Goal: Information Seeking & Learning: Find specific fact

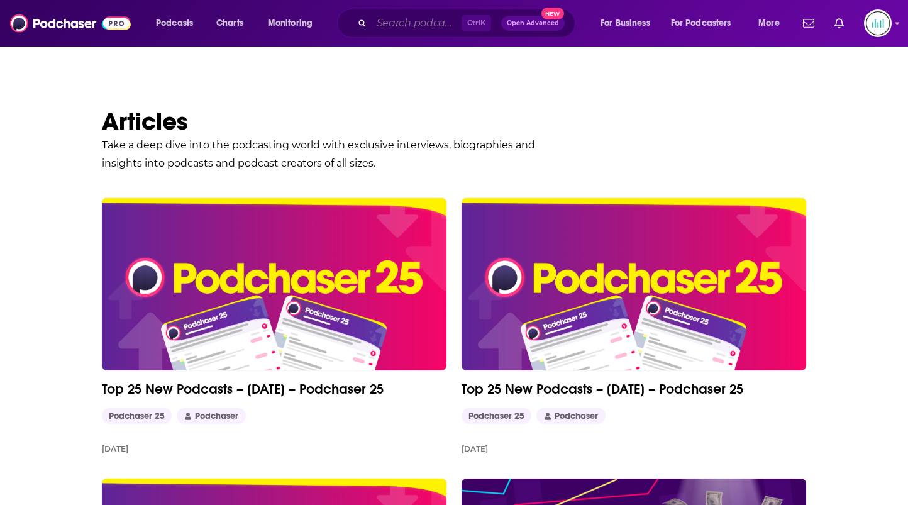
click at [421, 28] on input "Search podcasts, credits, & more..." at bounding box center [417, 23] width 90 height 20
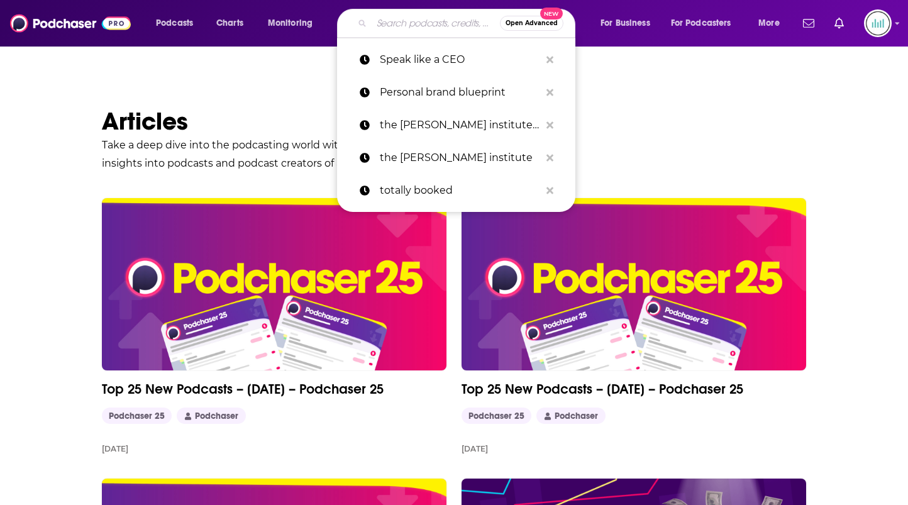
paste input "Beg To Differ (NOW The [PERSON_NAME] Show)"
type input "Beg To Differ (NOW The [PERSON_NAME] Show)"
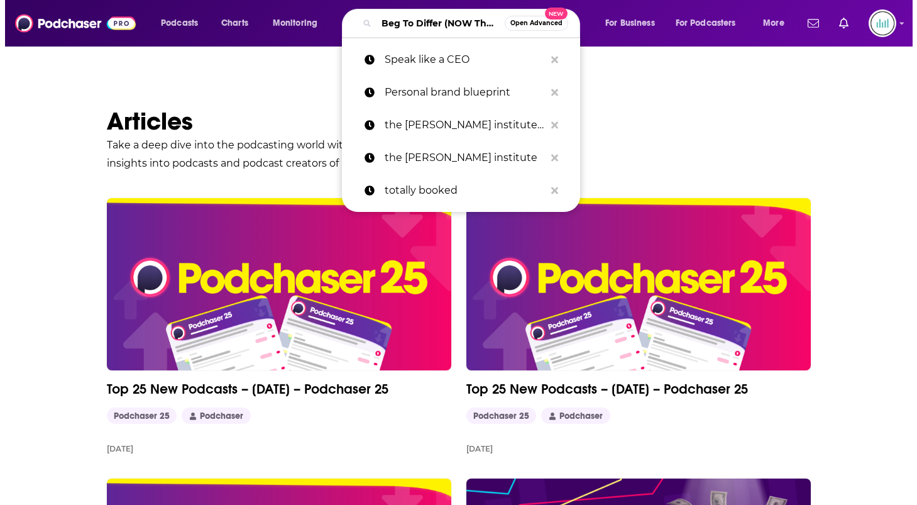
scroll to position [0, 113]
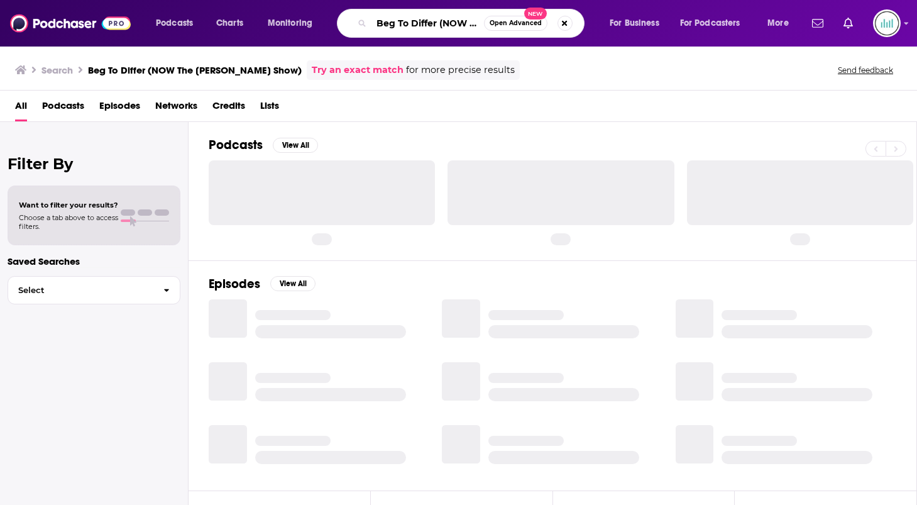
scroll to position [0, 104]
drag, startPoint x: 449, startPoint y: 25, endPoint x: 791, endPoint y: 72, distance: 345.3
click at [791, 72] on div "Podcasts Charts Monitoring Beg To Differ (NOW The Mona Charen Show) Open Advanc…" at bounding box center [458, 252] width 917 height 505
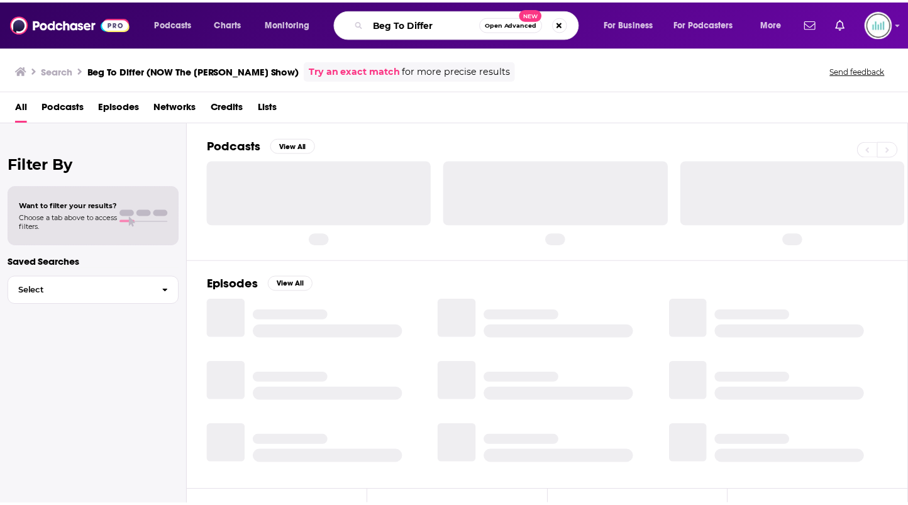
scroll to position [0, 0]
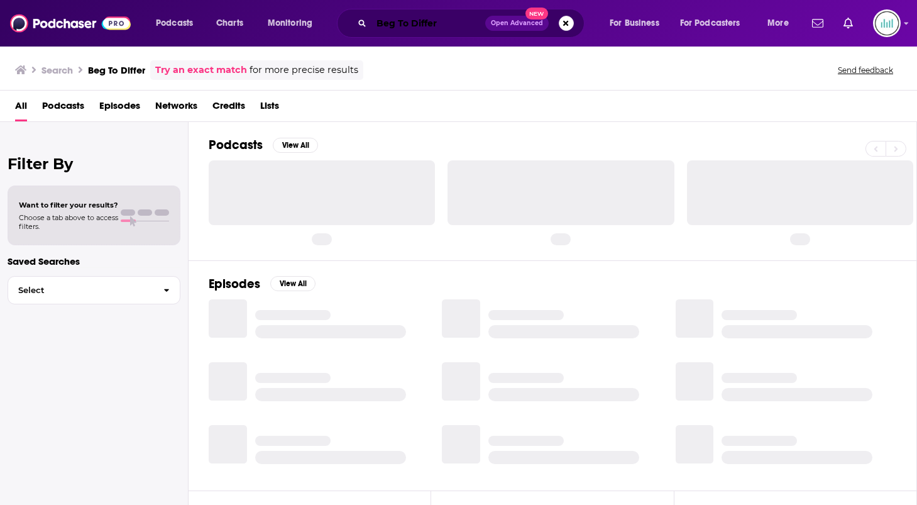
click at [429, 31] on input "Beg To Differ" at bounding box center [429, 23] width 114 height 20
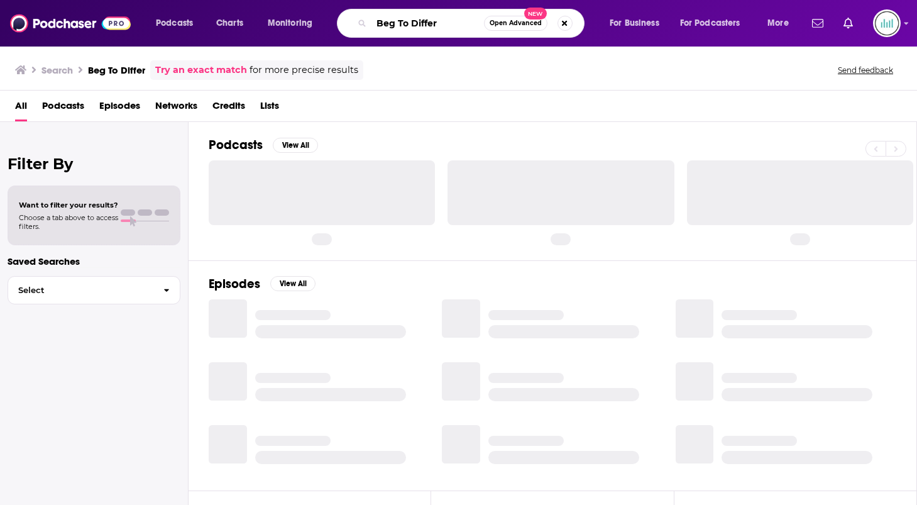
click at [429, 31] on input "Beg To Differ" at bounding box center [428, 23] width 113 height 20
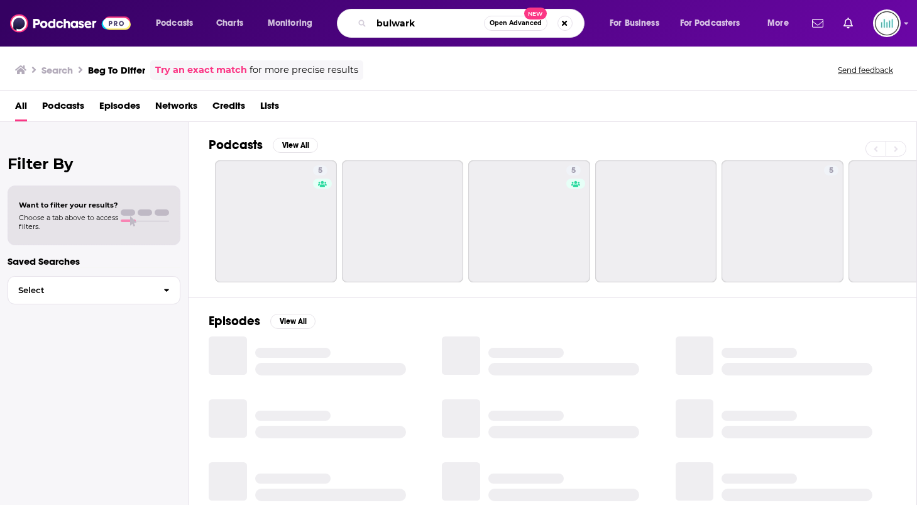
type input "bulwark"
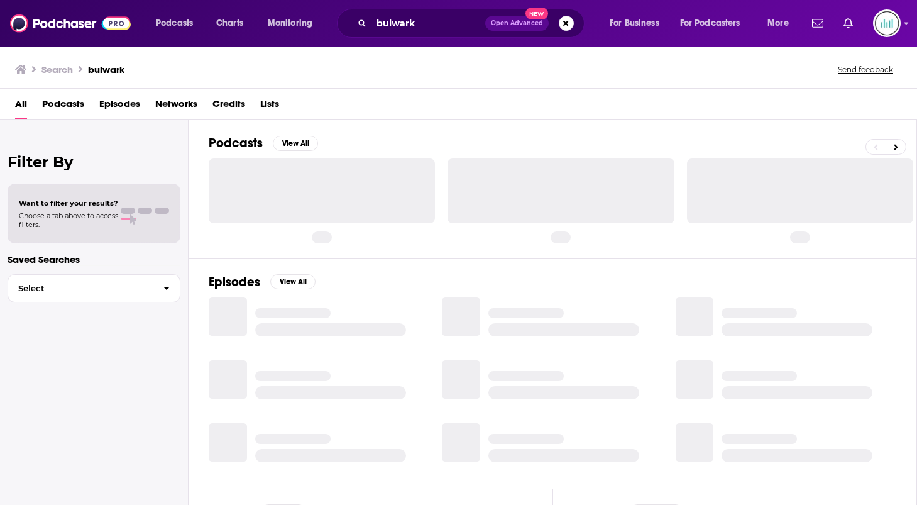
click at [47, 109] on span "Podcasts" at bounding box center [63, 107] width 42 height 26
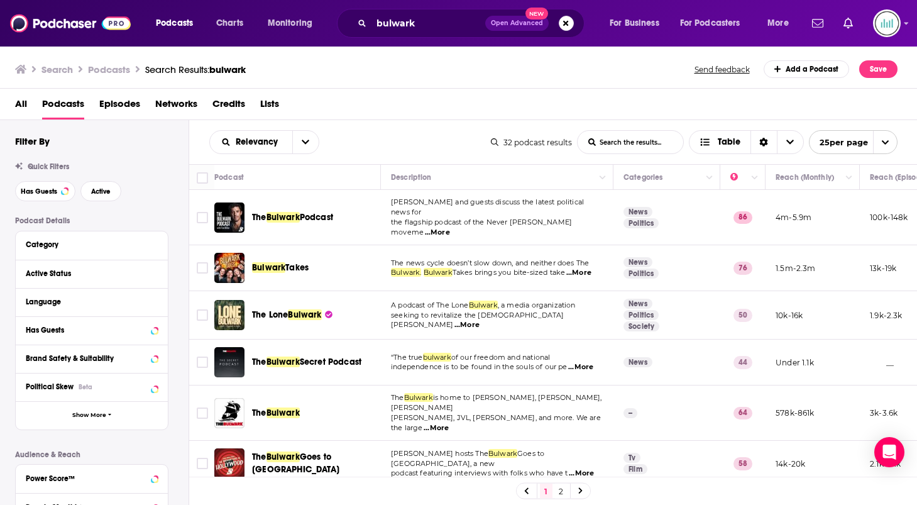
click at [328, 212] on span "Podcast" at bounding box center [316, 217] width 33 height 11
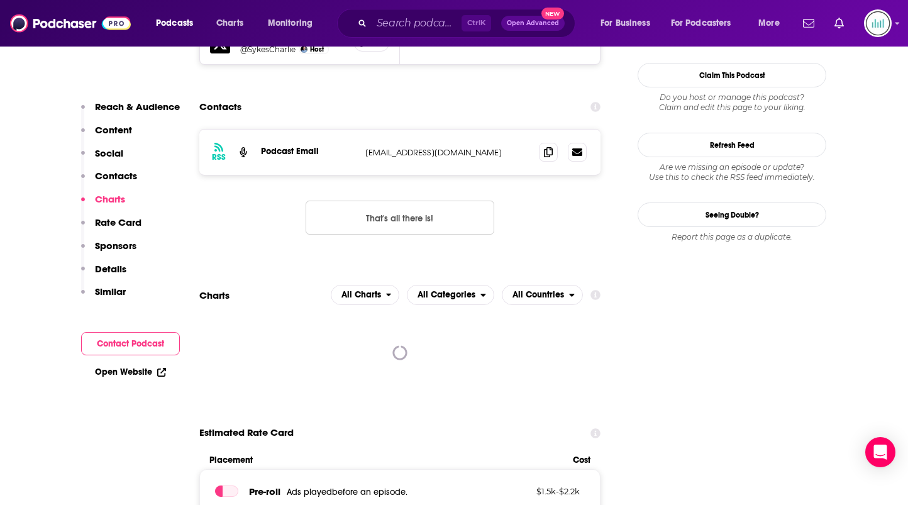
scroll to position [1069, 0]
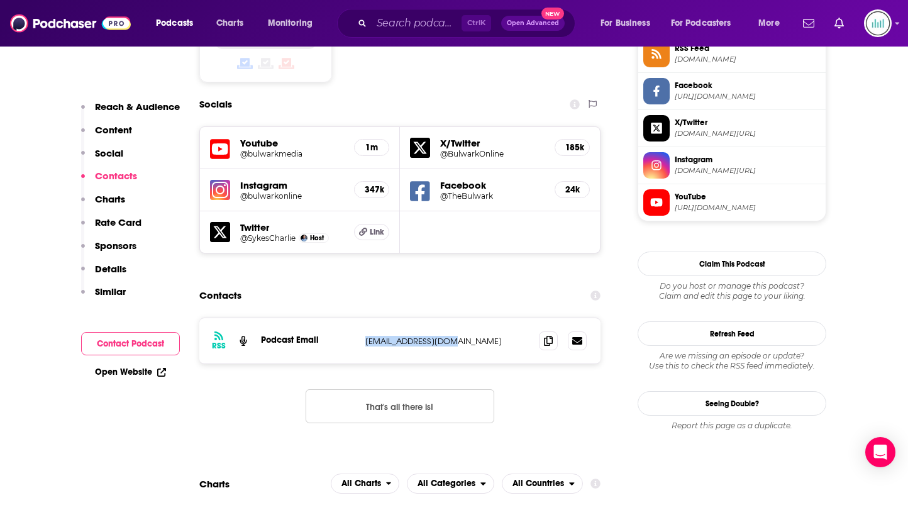
drag, startPoint x: 452, startPoint y: 288, endPoint x: 360, endPoint y: 288, distance: 92.4
click at [360, 318] on div "RSS Podcast Email info@thebulwark.com info@thebulwark.com" at bounding box center [399, 340] width 401 height 45
copy div "info@thebulwark.com"
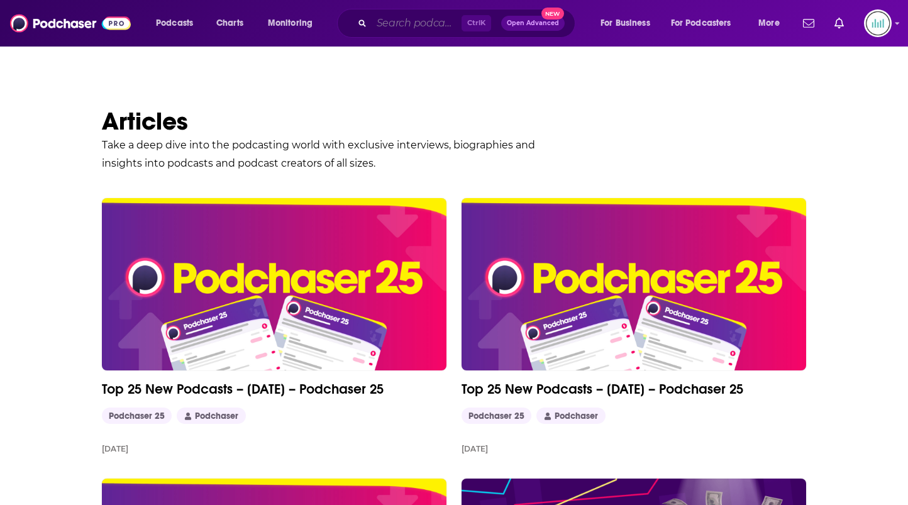
click at [421, 22] on input "Search podcasts, credits, & more..." at bounding box center [417, 23] width 90 height 20
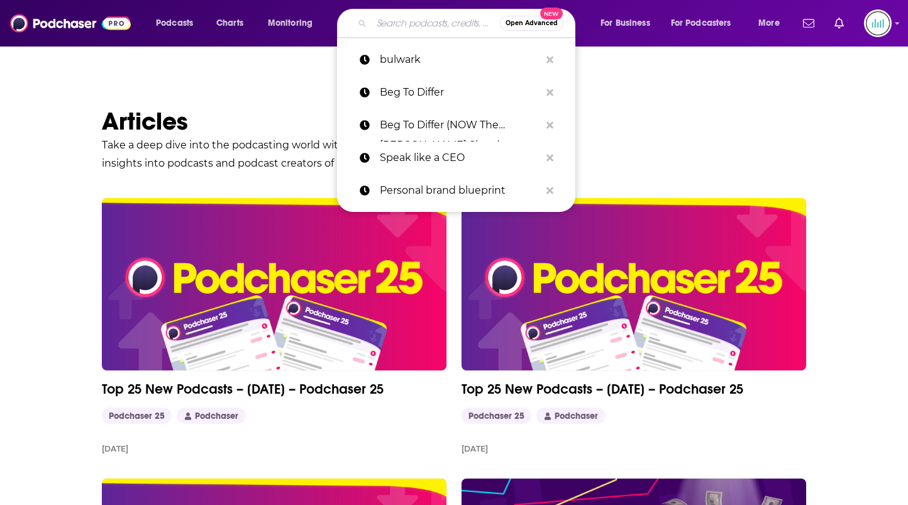
paste input "[URL][DOMAIN_NAME][DEMOGRAPHIC_DATA]"
type input "[URL][DOMAIN_NAME][DEMOGRAPHIC_DATA]"
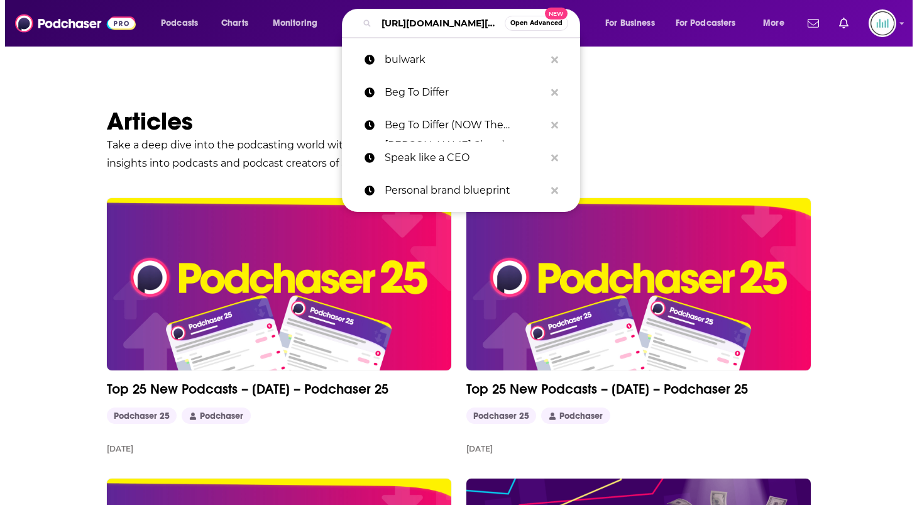
scroll to position [0, 269]
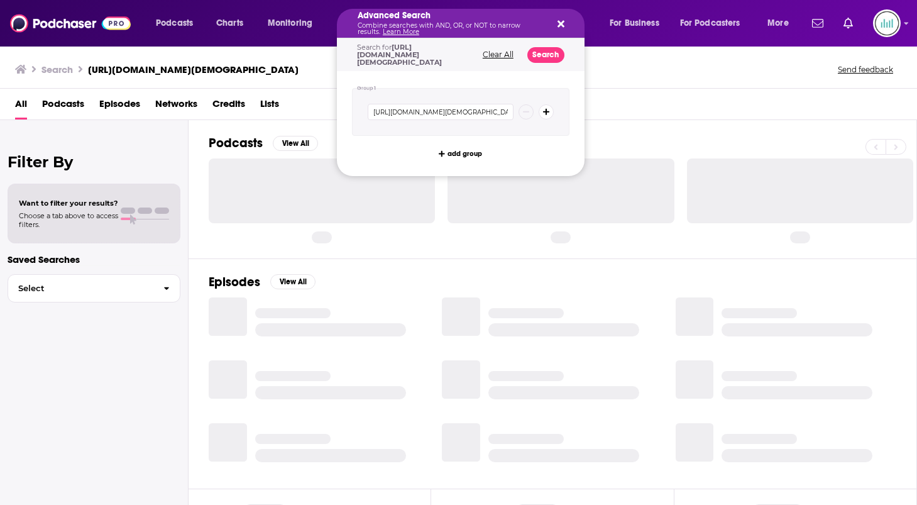
click at [445, 19] on h5 "Advanced Search" at bounding box center [451, 15] width 186 height 9
click at [704, 104] on div "All Podcasts Episodes Networks Credits Lists" at bounding box center [461, 107] width 892 height 26
click at [426, 24] on p "Combine searches with AND, OR, or NOT to narrow results. Learn More" at bounding box center [451, 29] width 186 height 13
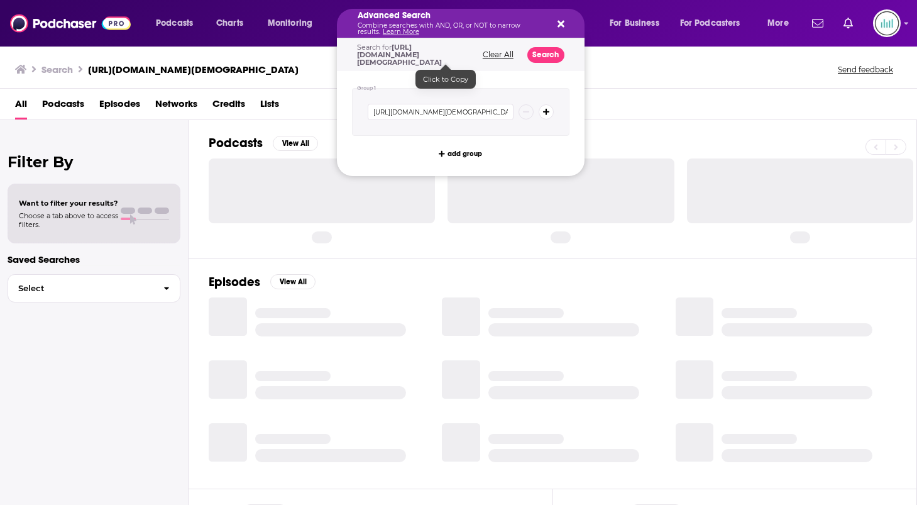
click at [418, 57] on span "[URL][DOMAIN_NAME][DEMOGRAPHIC_DATA]" at bounding box center [399, 55] width 85 height 24
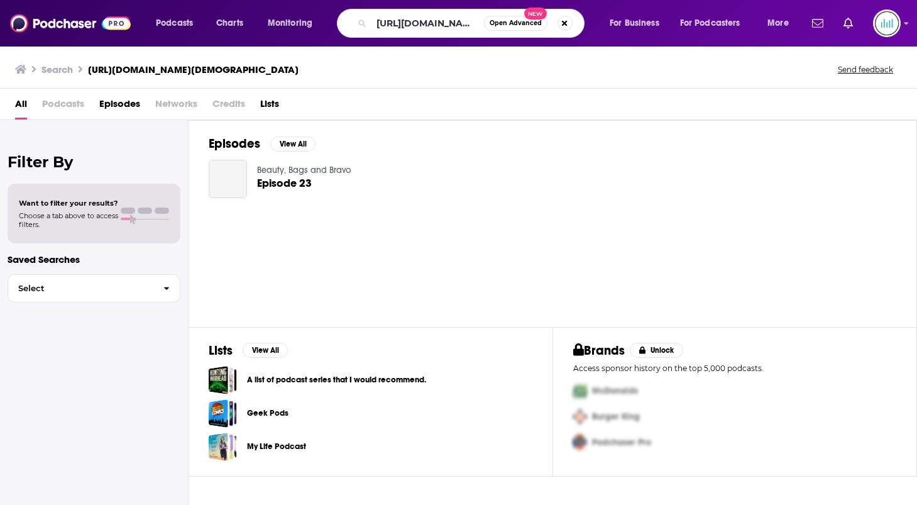
click at [641, 86] on div "Search https://podcasts.apple.com/us/podcast/powerful-ladies-podcast/id14543094…" at bounding box center [458, 66] width 917 height 43
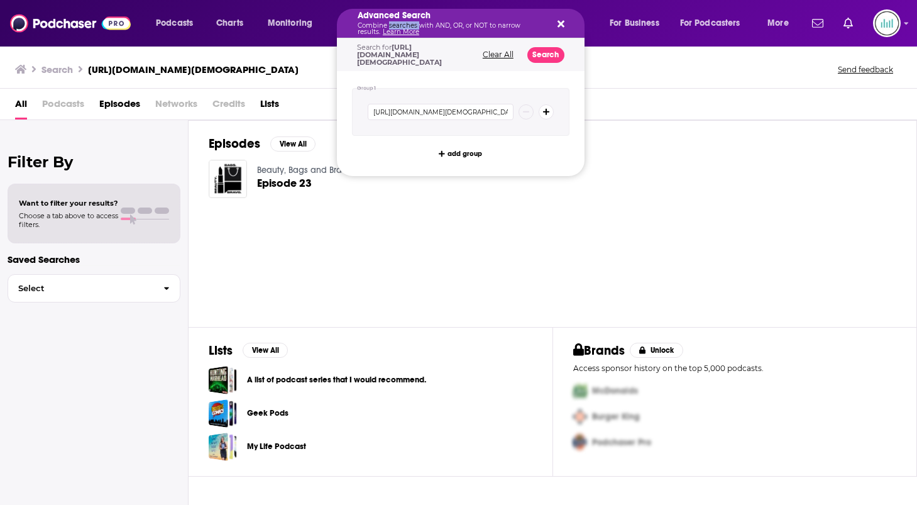
click at [414, 24] on p "Combine searches with AND, OR, or NOT to narrow results. Learn More" at bounding box center [451, 29] width 186 height 13
click at [416, 55] on span "[URL][DOMAIN_NAME][DEMOGRAPHIC_DATA]" at bounding box center [399, 55] width 85 height 24
click at [517, 53] on button "Clear All" at bounding box center [498, 54] width 38 height 9
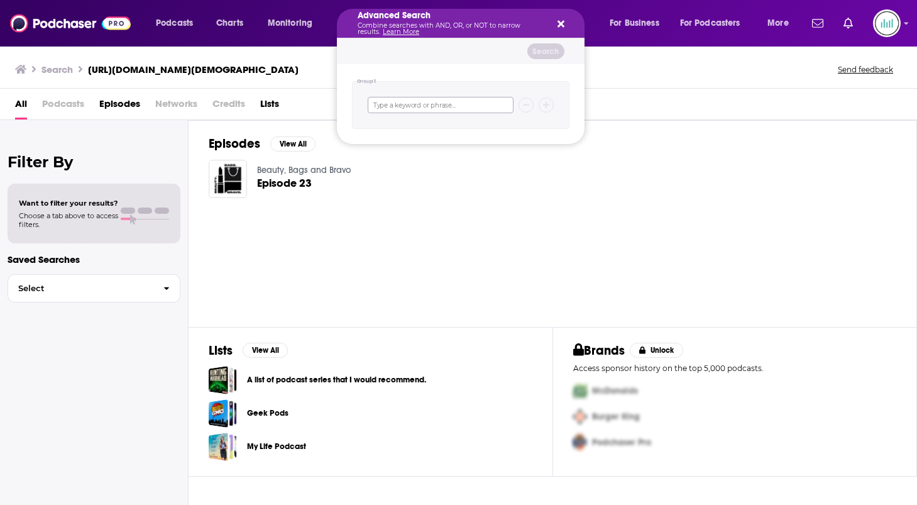
click at [422, 106] on input "Search podcasts, credits, & more..." at bounding box center [441, 105] width 146 height 16
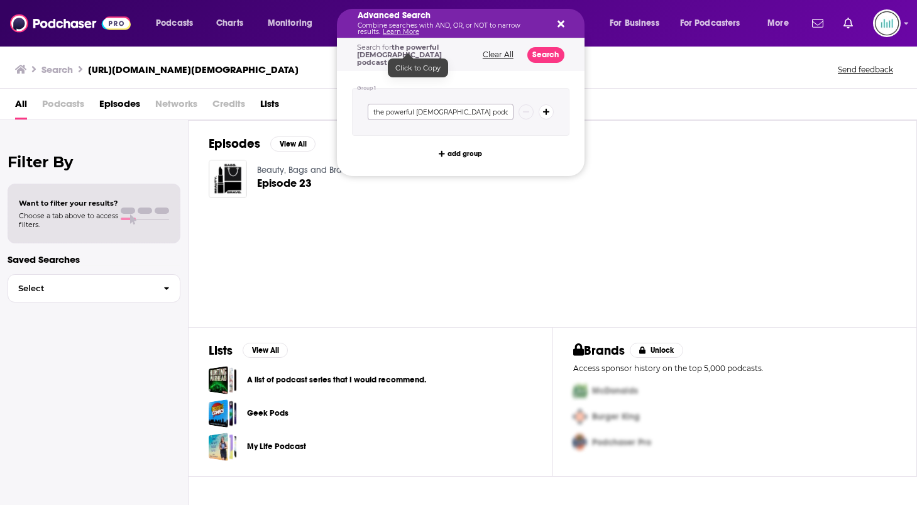
type input "the powerful ladies podcast"
click at [477, 104] on input "the powerful ladies podcast" at bounding box center [441, 112] width 146 height 16
click at [719, 135] on div "Episodes View All Beauty, Bags and Bravo Episode 23" at bounding box center [553, 223] width 729 height 206
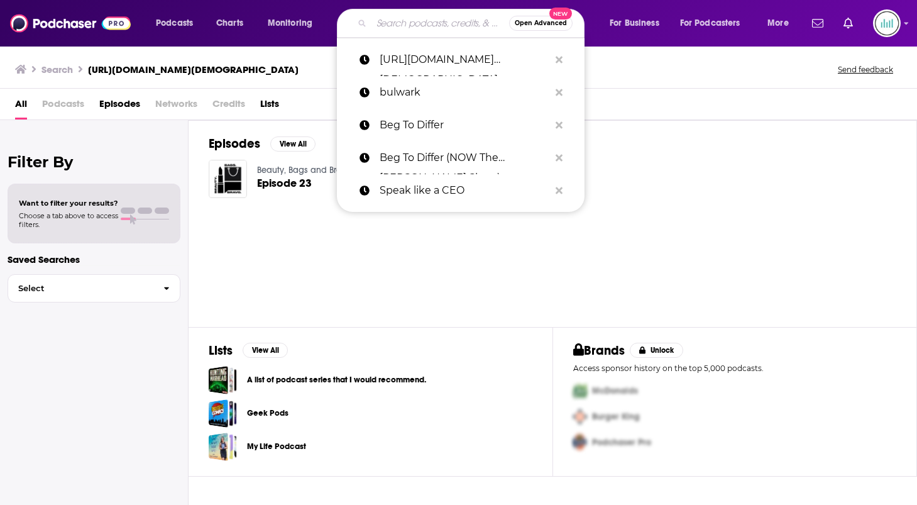
click at [55, 71] on h3 "Search" at bounding box center [56, 69] width 31 height 12
click at [802, 181] on div "Beauty, Bags and Bravo Episode 23" at bounding box center [553, 184] width 688 height 50
click at [23, 106] on span "All" at bounding box center [21, 107] width 12 height 26
click at [52, 68] on h3 "Search" at bounding box center [56, 69] width 31 height 12
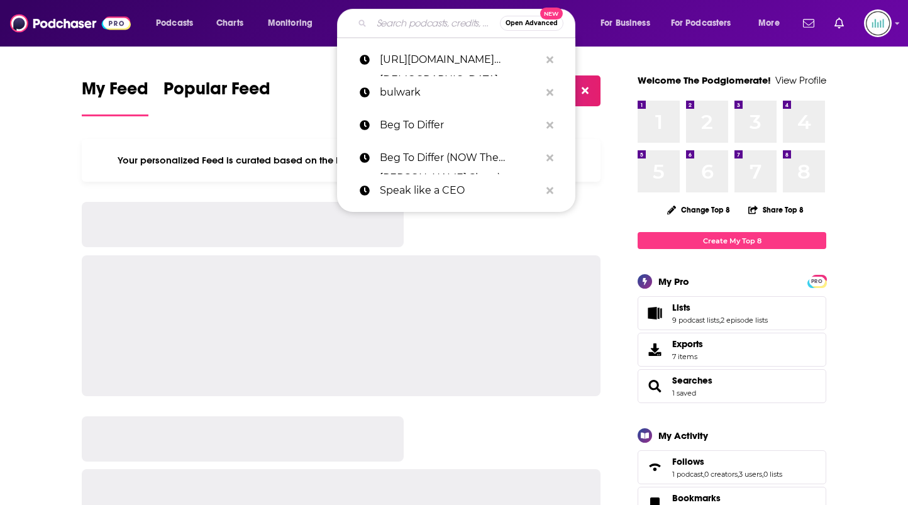
click at [425, 21] on input "Search podcasts, credits, & more..." at bounding box center [436, 23] width 128 height 20
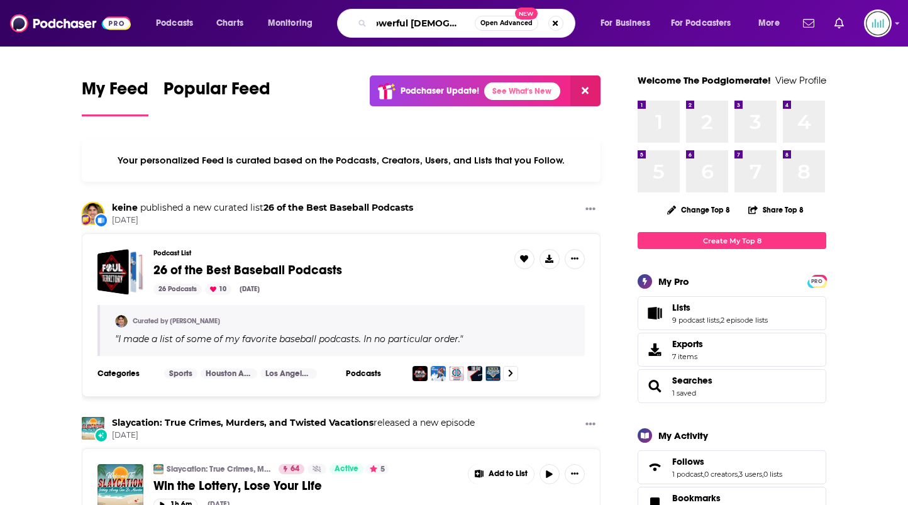
scroll to position [0, 14]
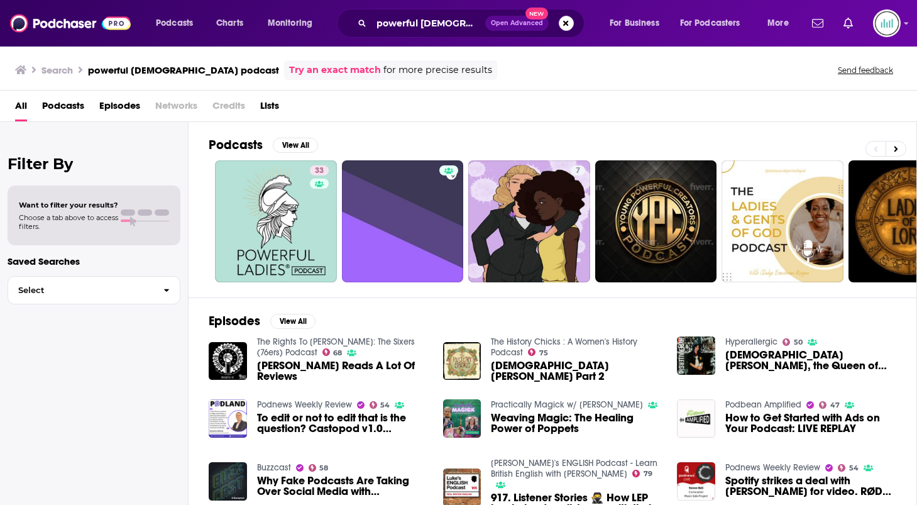
click at [66, 109] on span "Podcasts" at bounding box center [63, 109] width 42 height 26
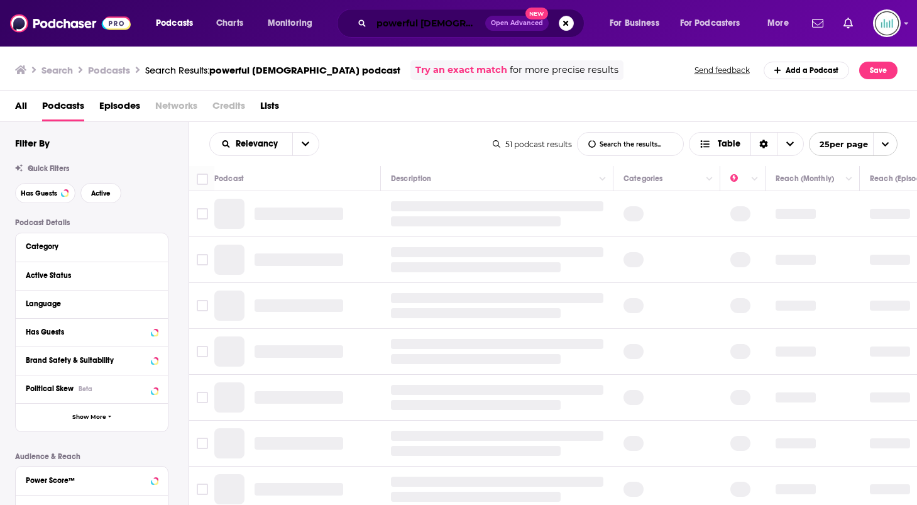
click at [378, 27] on input "powerful [DEMOGRAPHIC_DATA] podcast" at bounding box center [429, 23] width 114 height 20
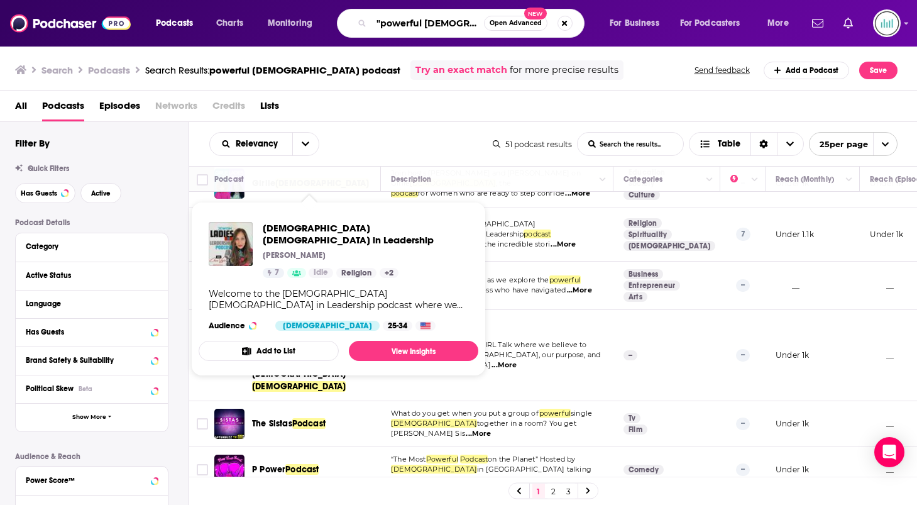
scroll to position [934, 0]
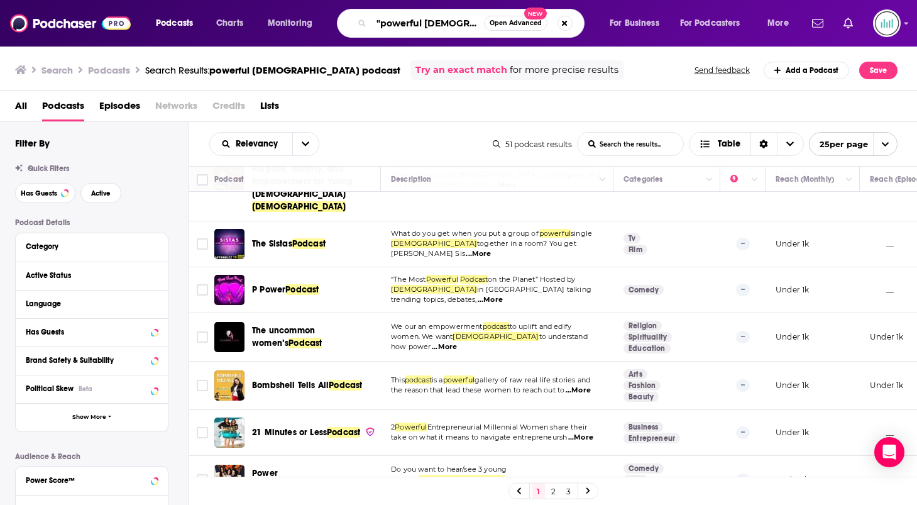
click at [446, 24] on input ""powerful [DEMOGRAPHIC_DATA] podcast" at bounding box center [428, 23] width 113 height 20
type input "powerful [DEMOGRAPHIC_DATA] podcast [PERSON_NAME]"
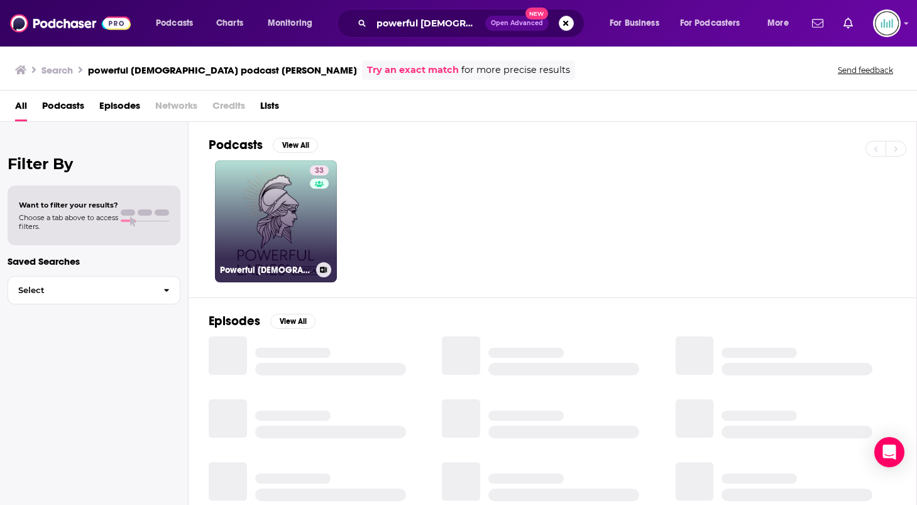
click at [273, 223] on link "33 Powerful [DEMOGRAPHIC_DATA]® Podcast" at bounding box center [276, 221] width 122 height 122
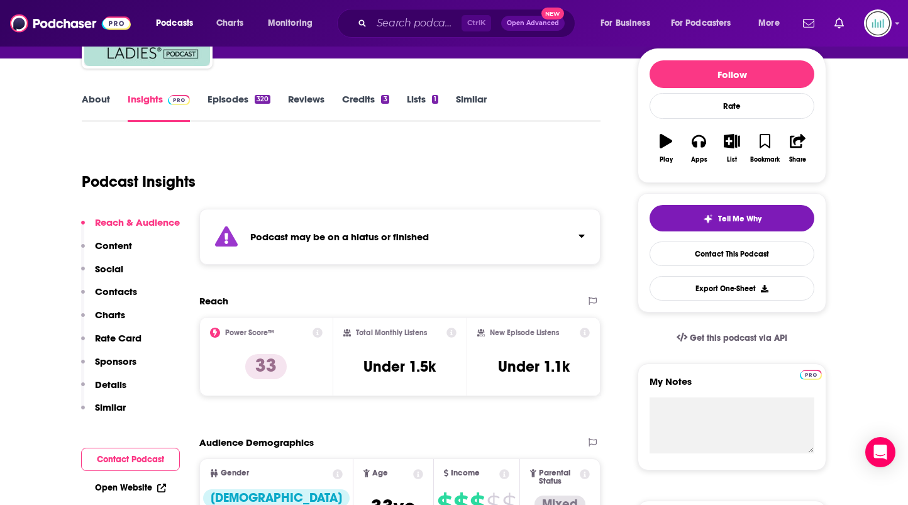
scroll to position [126, 0]
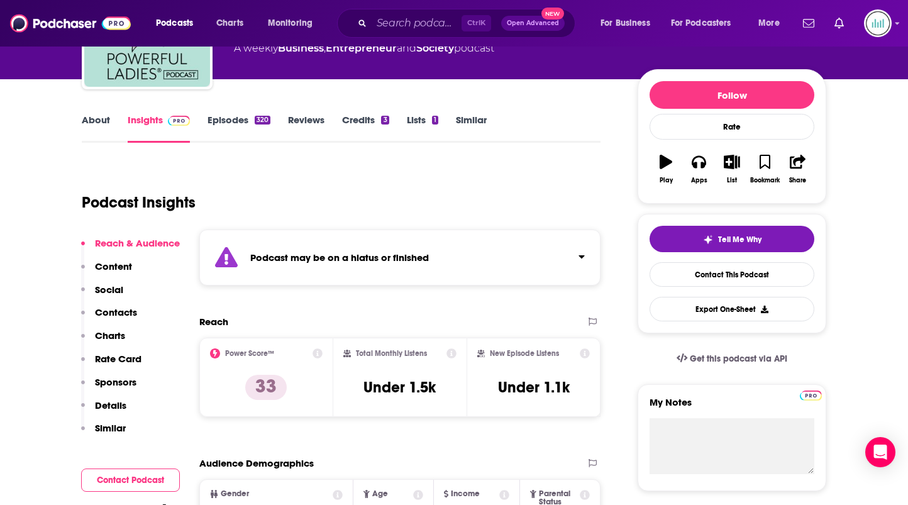
click at [99, 123] on link "About" at bounding box center [96, 128] width 28 height 29
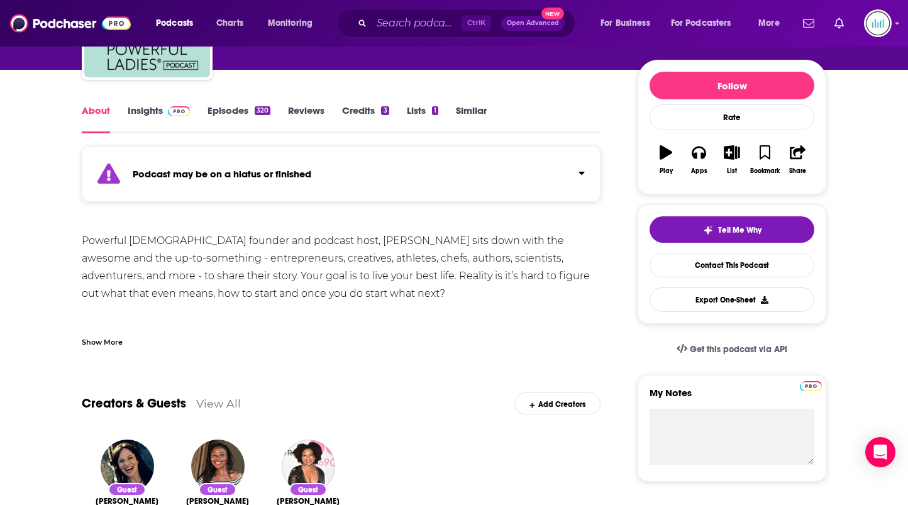
scroll to position [189, 0]
